Goal: Information Seeking & Learning: Learn about a topic

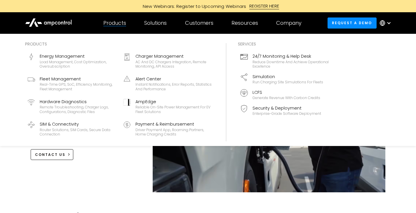
click at [117, 21] on div "Products" at bounding box center [114, 23] width 23 height 6
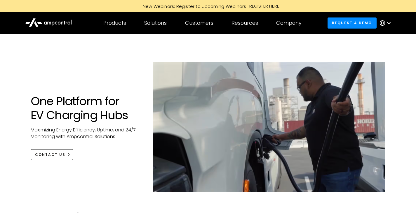
click at [56, 24] on icon at bounding box center [56, 23] width 3 height 3
click at [89, 60] on div at bounding box center [208, 57] width 355 height 9
click at [65, 55] on div at bounding box center [208, 57] width 355 height 9
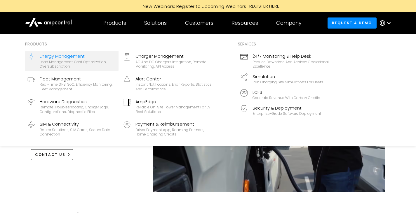
click at [91, 55] on div "Energy Management" at bounding box center [78, 56] width 76 height 6
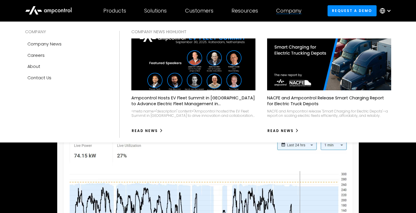
click at [283, 10] on div "Company" at bounding box center [288, 11] width 25 height 6
click at [39, 58] on div "Careers" at bounding box center [35, 55] width 17 height 6
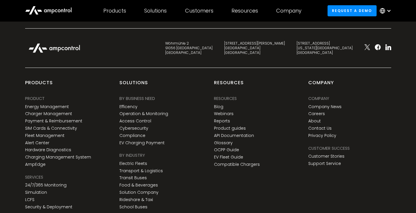
scroll to position [887, 0]
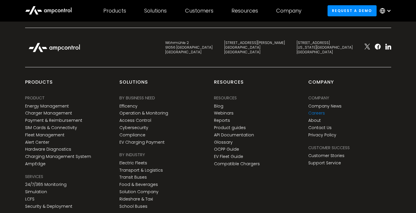
click at [313, 113] on link "Careers" at bounding box center [316, 113] width 17 height 5
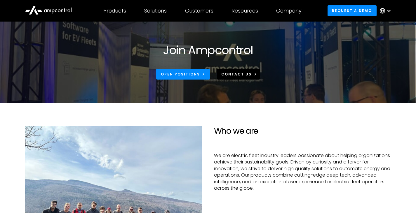
scroll to position [15, 0]
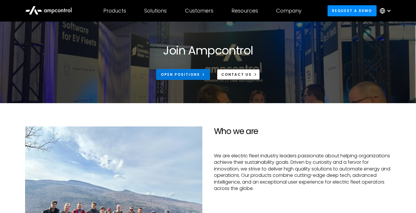
click at [186, 69] on link "Open Positions" at bounding box center [183, 74] width 54 height 11
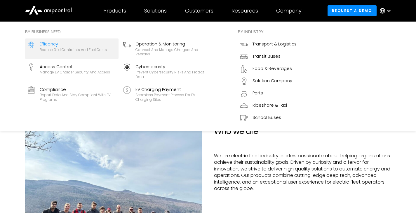
click at [79, 44] on div "Efficency" at bounding box center [73, 44] width 67 height 6
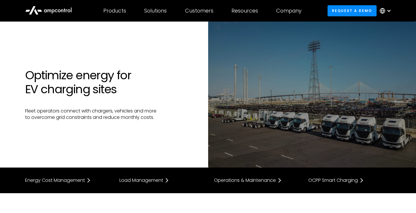
click at [59, 78] on h1 "Optimize energy for EV charging sites" at bounding box center [113, 82] width 177 height 28
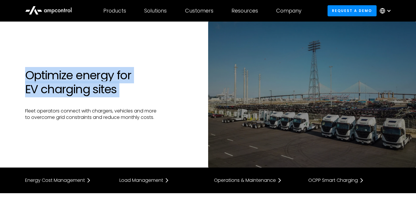
click at [59, 78] on h1 "Optimize energy for EV charging sites" at bounding box center [113, 82] width 177 height 28
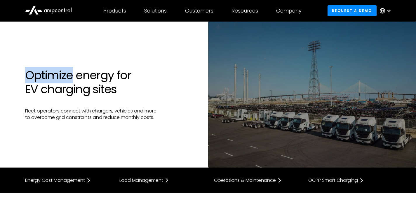
click at [59, 78] on h1 "Optimize energy for EV charging sites" at bounding box center [113, 82] width 177 height 28
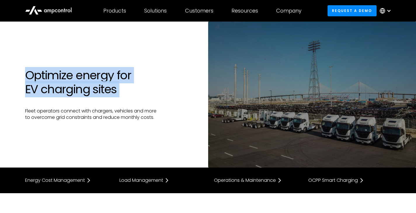
click at [59, 78] on h1 "Optimize energy for EV charging sites" at bounding box center [113, 82] width 177 height 28
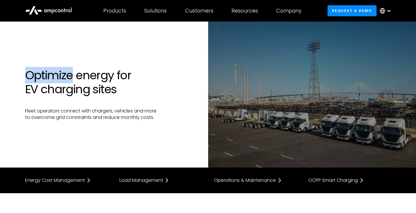
click at [59, 78] on h1 "Optimize energy for EV charging sites" at bounding box center [113, 82] width 177 height 28
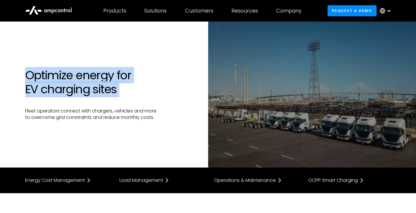
click at [59, 78] on h1 "Optimize energy for EV charging sites" at bounding box center [113, 82] width 177 height 28
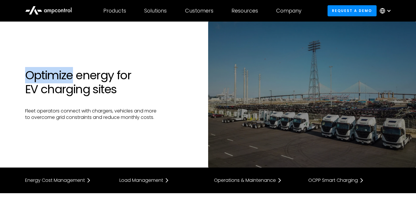
click at [59, 78] on h1 "Optimize energy for EV charging sites" at bounding box center [113, 82] width 177 height 28
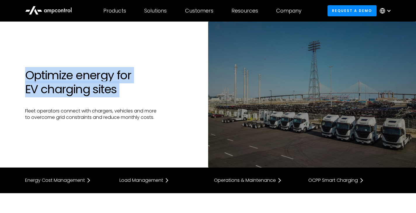
click at [59, 78] on h1 "Optimize energy for EV charging sites" at bounding box center [113, 82] width 177 height 28
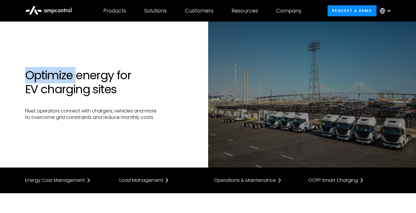
click at [59, 78] on h1 "Optimize energy for EV charging sites" at bounding box center [113, 82] width 177 height 28
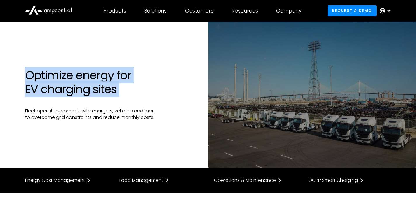
click at [59, 78] on h1 "Optimize energy for EV charging sites" at bounding box center [113, 82] width 177 height 28
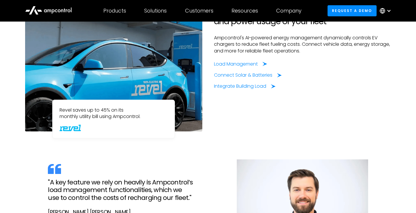
scroll to position [514, 0]
click at [236, 133] on div "Revel saves up to 45% on its monthly utility bill using Ampcontrol. ENERGY COST…" at bounding box center [208, 48] width 378 height 189
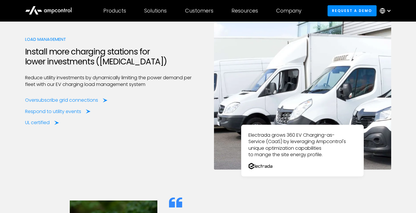
scroll to position [815, 0]
click at [153, 130] on div "Load Management Install more charging stations for lower investments ([MEDICAL_…" at bounding box center [208, 86] width 378 height 189
click at [112, 137] on div "Load Management Install more charging stations for lower investments ([MEDICAL_…" at bounding box center [208, 86] width 378 height 189
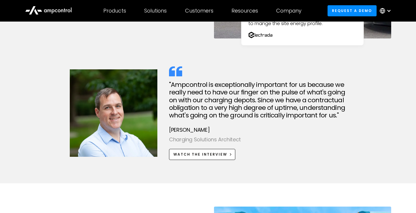
scroll to position [950, 0]
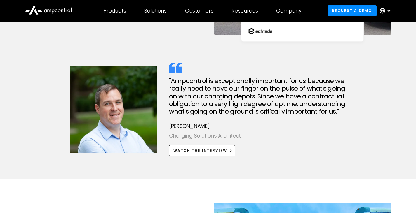
click at [231, 101] on h2 ""Ampcontrol is exceptionally important for us because we really need to have ou…" at bounding box center [257, 96] width 177 height 39
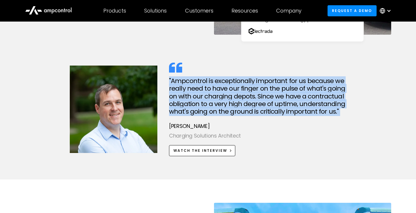
click at [231, 101] on h2 ""Ampcontrol is exceptionally important for us because we really need to have ou…" at bounding box center [257, 96] width 177 height 39
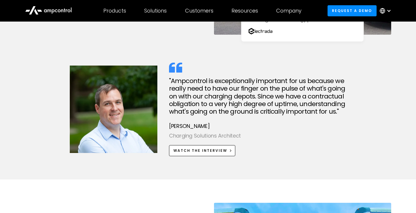
click at [231, 101] on h2 ""Ampcontrol is exceptionally important for us because we really need to have ou…" at bounding box center [257, 96] width 177 height 39
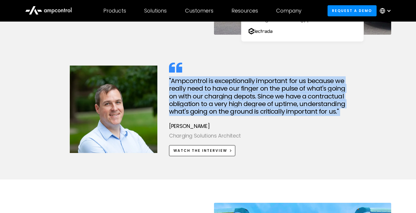
click at [231, 101] on h2 ""Ampcontrol is exceptionally important for us because we really need to have ou…" at bounding box center [257, 96] width 177 height 39
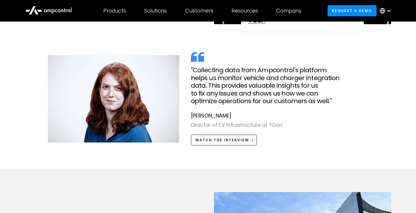
scroll to position [1306, 0]
click at [202, 95] on h2 ""Collecting data from Ampcontrol's platform helps us monitor vehicle and charge…" at bounding box center [279, 85] width 177 height 39
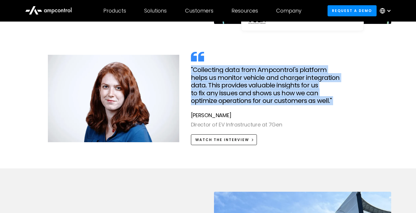
click at [202, 95] on h2 ""Collecting data from Ampcontrol's platform helps us monitor vehicle and charge…" at bounding box center [279, 85] width 177 height 39
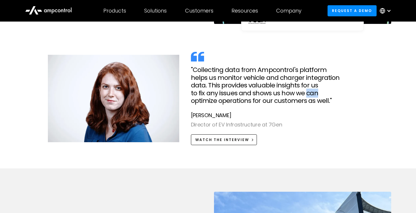
click at [202, 95] on h2 ""Collecting data from Ampcontrol's platform helps us monitor vehicle and charge…" at bounding box center [279, 85] width 177 height 39
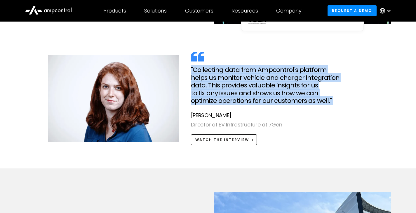
click at [202, 95] on h2 ""Collecting data from Ampcontrol's platform helps us monitor vehicle and charge…" at bounding box center [279, 85] width 177 height 39
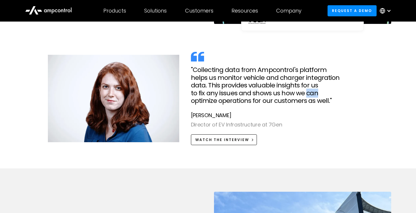
click at [202, 95] on h2 ""Collecting data from Ampcontrol's platform helps us monitor vehicle and charge…" at bounding box center [279, 85] width 177 height 39
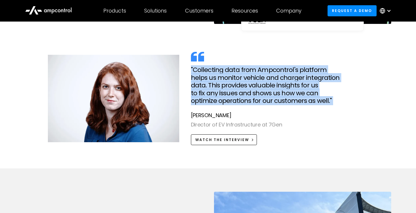
click at [202, 95] on h2 ""Collecting data from Ampcontrol's platform helps us monitor vehicle and charge…" at bounding box center [279, 85] width 177 height 39
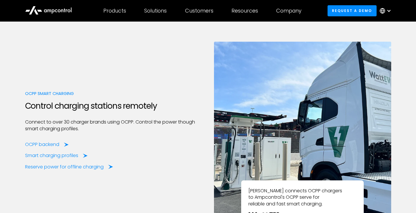
scroll to position [1457, 0]
click at [142, 119] on p "Connect to over 30 charger brands using OCPP. Control the power though smart ch…" at bounding box center [113, 125] width 177 height 13
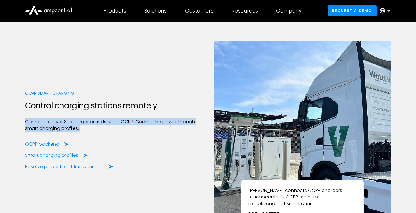
click at [142, 119] on p "Connect to over 30 charger brands using OCPP. Control the power though smart ch…" at bounding box center [113, 125] width 177 height 13
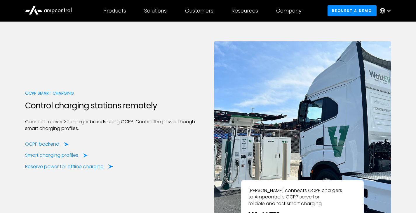
click at [130, 121] on p "Connect to over 30 charger brands using OCPP. Control the power though smart ch…" at bounding box center [113, 125] width 177 height 13
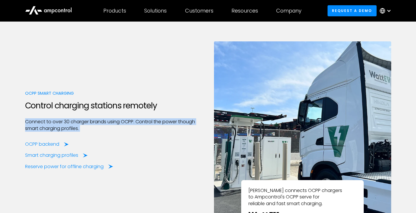
click at [130, 121] on p "Connect to over 30 charger brands using OCPP. Control the power though smart ch…" at bounding box center [113, 125] width 177 height 13
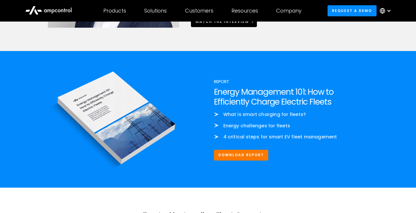
scroll to position [1763, 0]
